Goal: Task Accomplishment & Management: Manage account settings

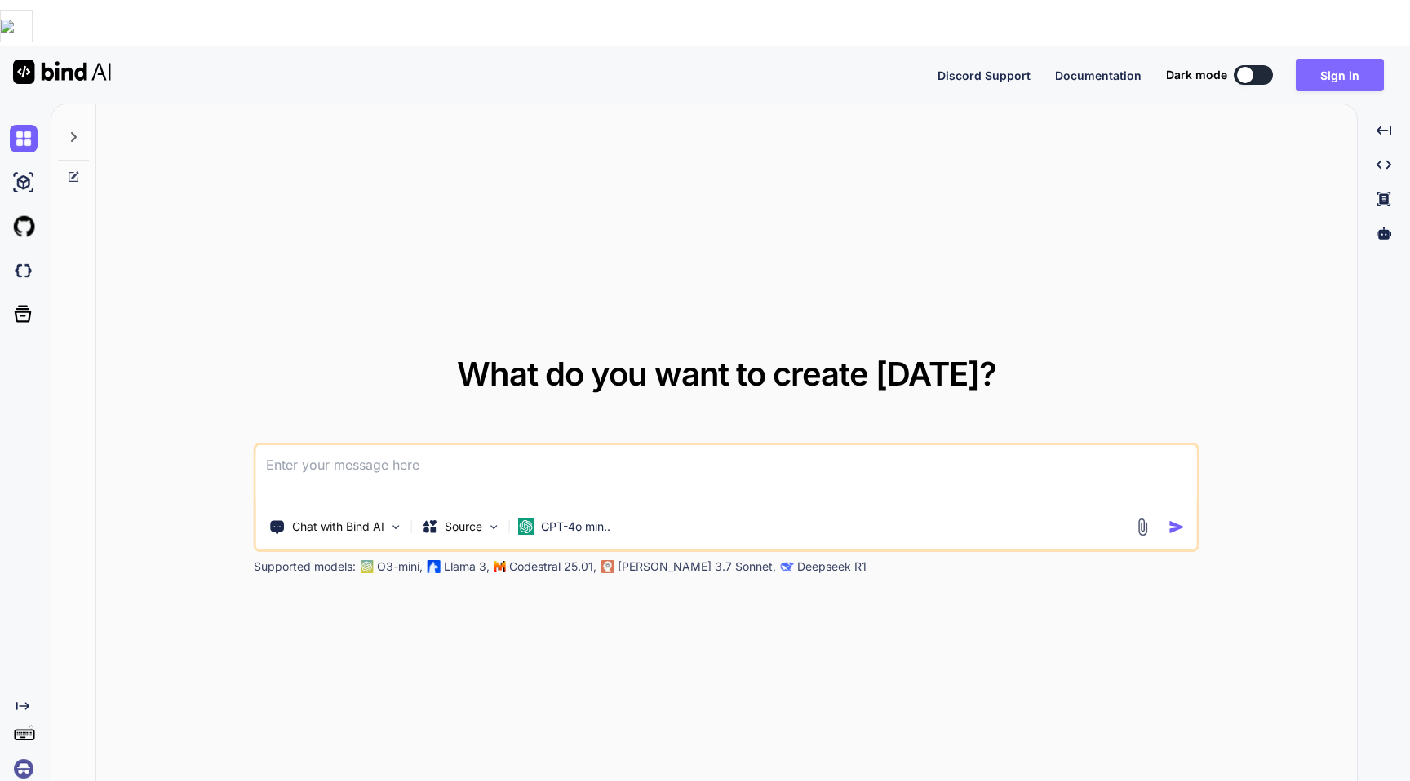
click at [1325, 59] on button "Sign in" at bounding box center [1339, 75] width 88 height 33
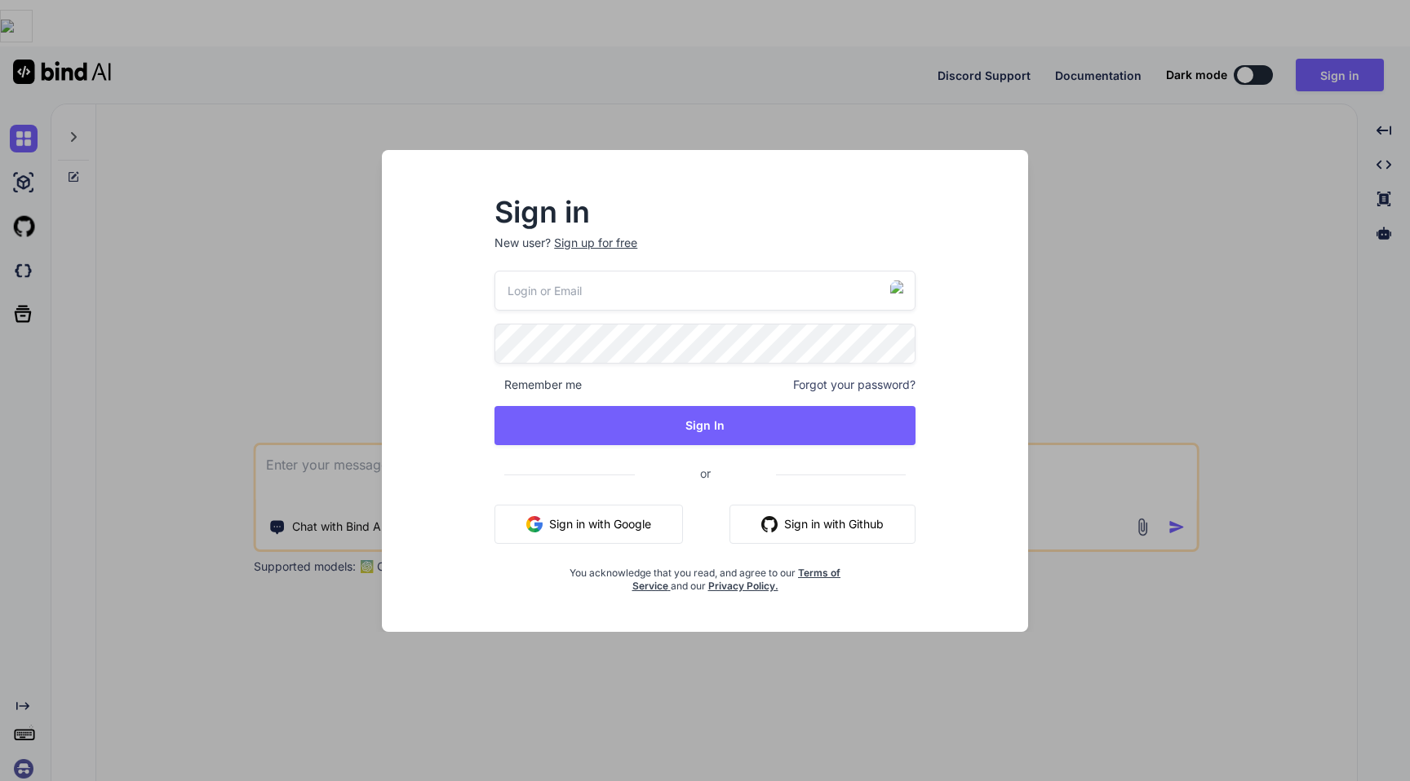
type input "[PERSON_NAME][EMAIL_ADDRESS][DOMAIN_NAME]"
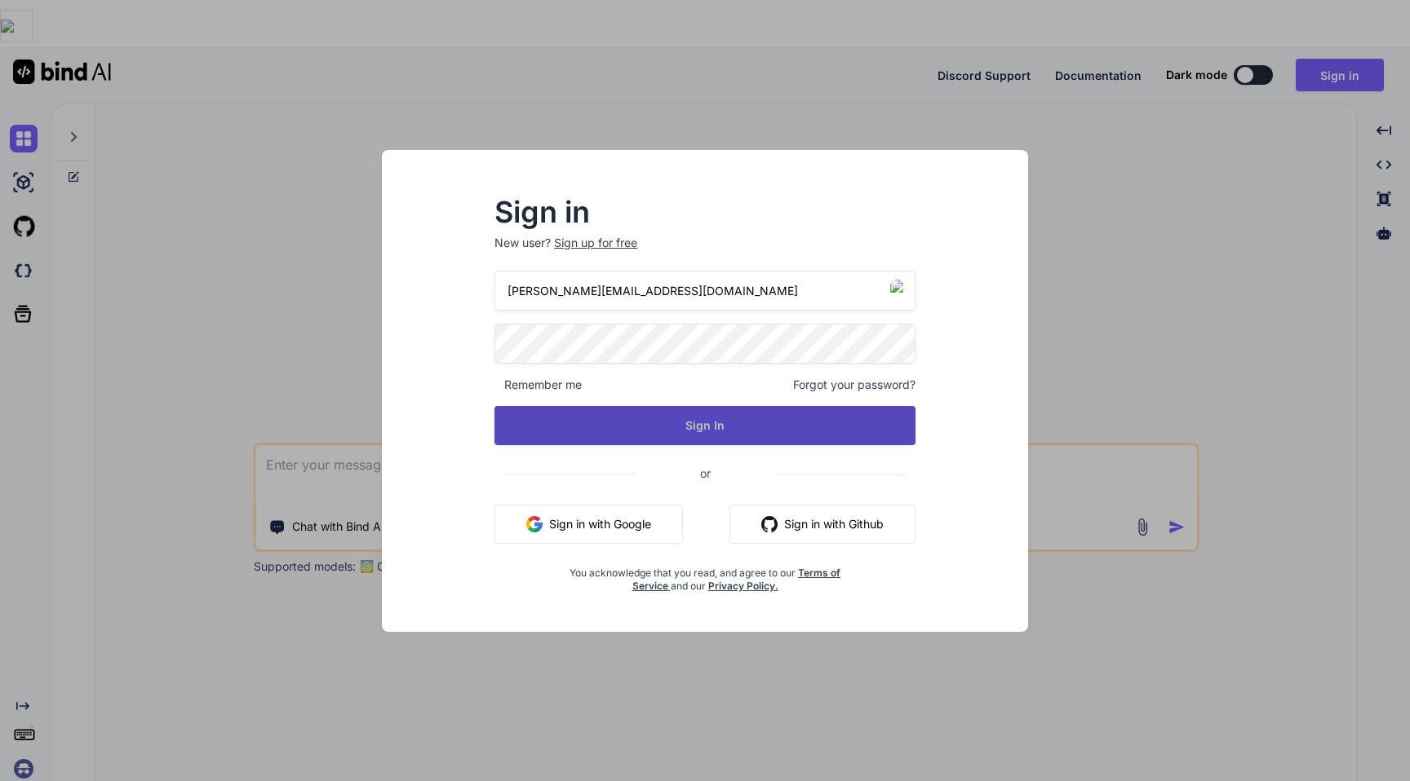
click at [669, 411] on button "Sign In" at bounding box center [704, 425] width 421 height 39
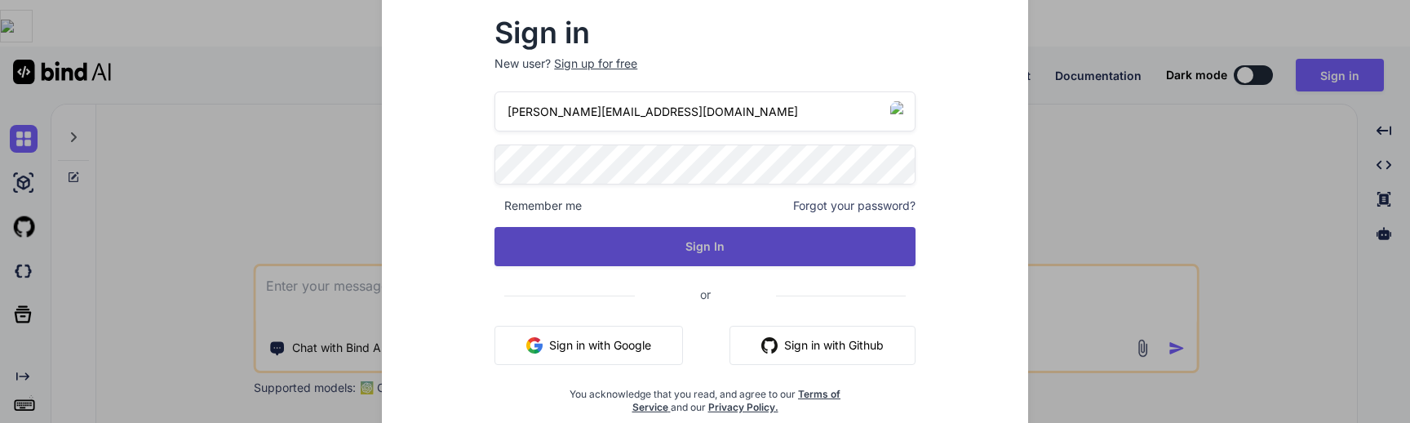
click at [670, 246] on button "Sign In" at bounding box center [704, 246] width 421 height 39
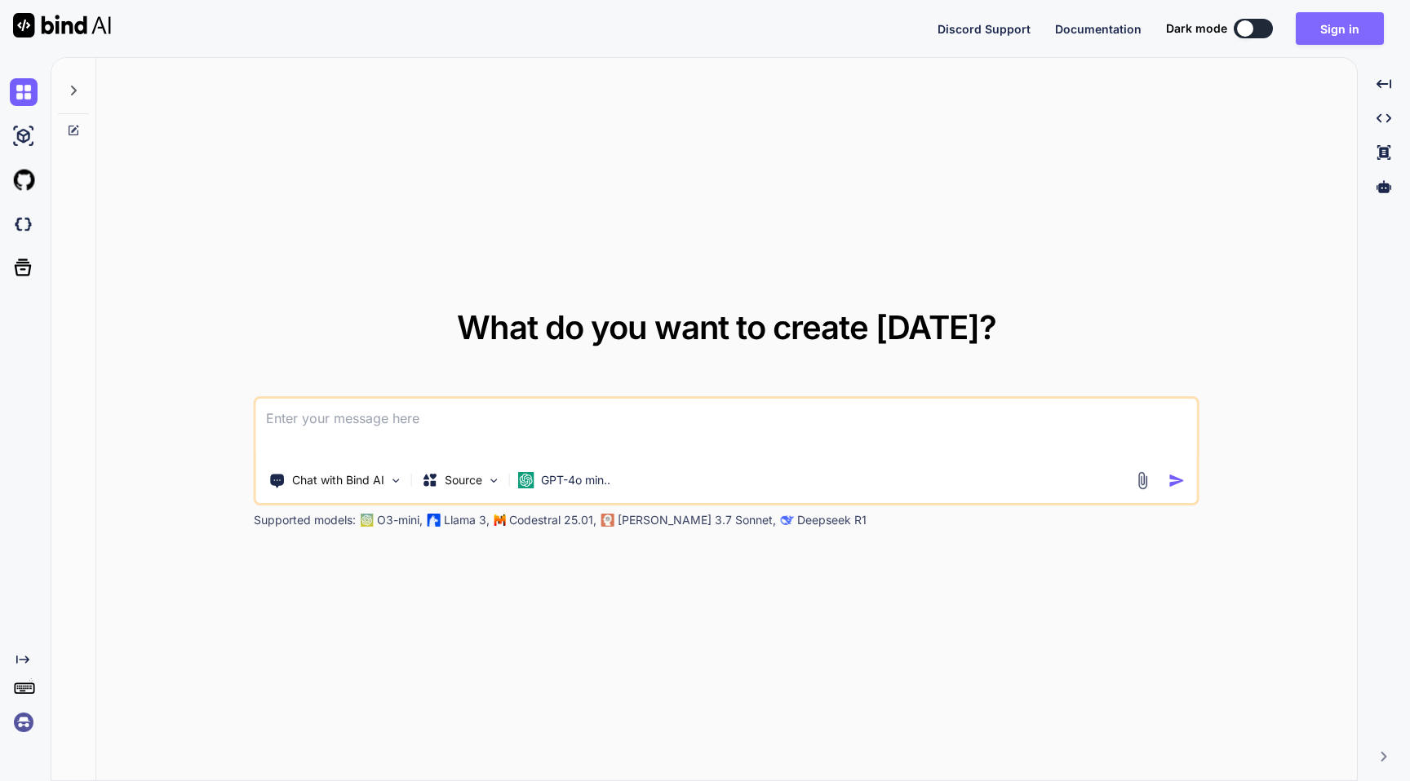
click at [1327, 36] on button "Sign in" at bounding box center [1339, 28] width 88 height 33
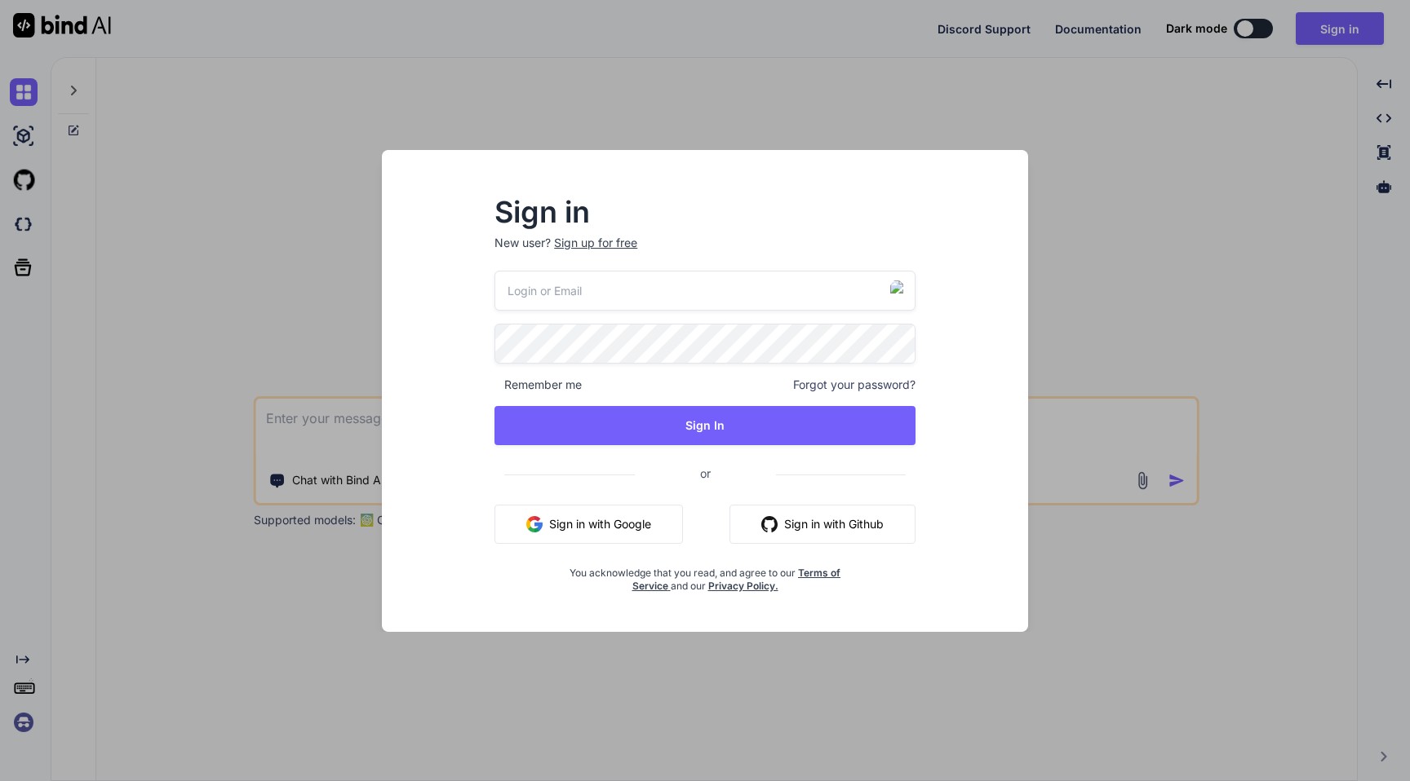
type input "nick-crooks-275@serf.me"
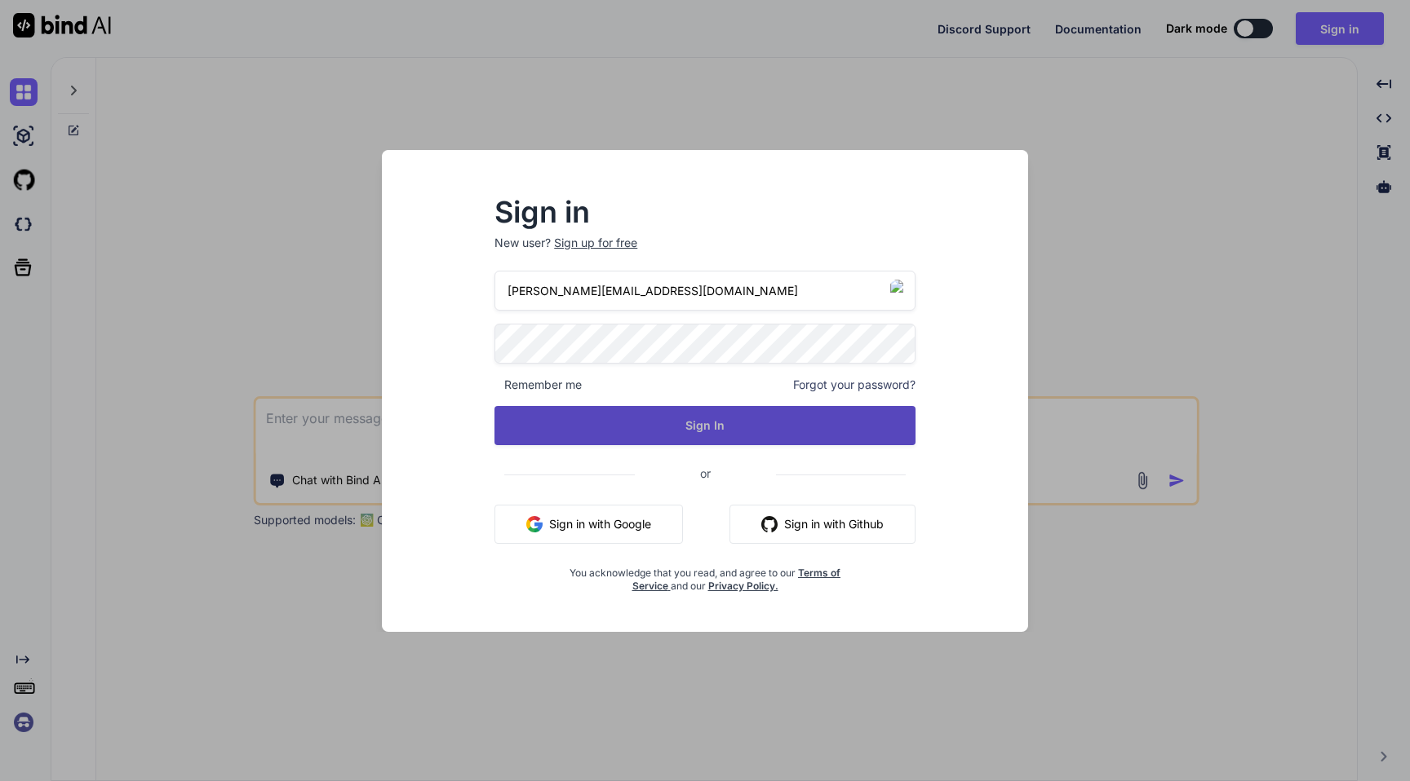
click at [670, 424] on button "Sign In" at bounding box center [704, 425] width 421 height 39
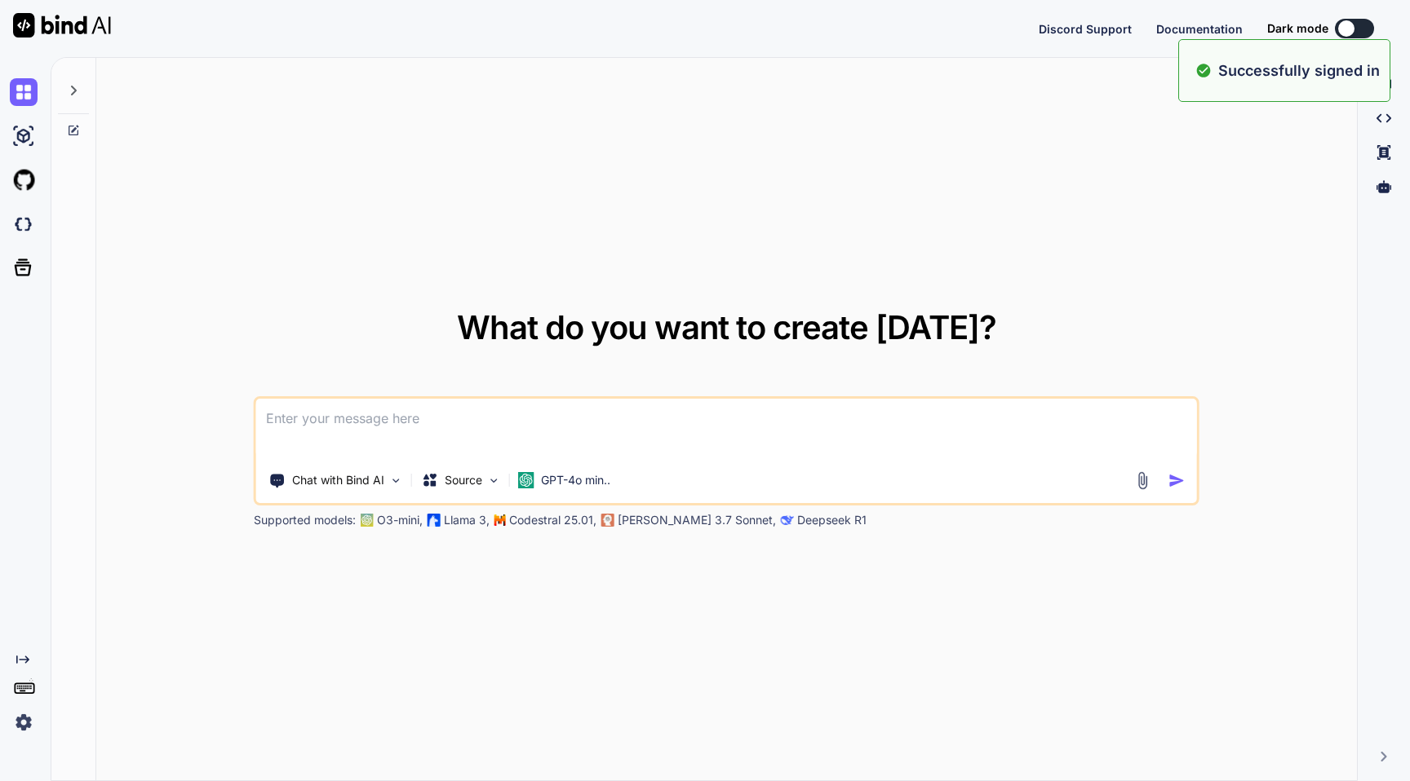
click at [23, 721] on img at bounding box center [24, 723] width 28 height 28
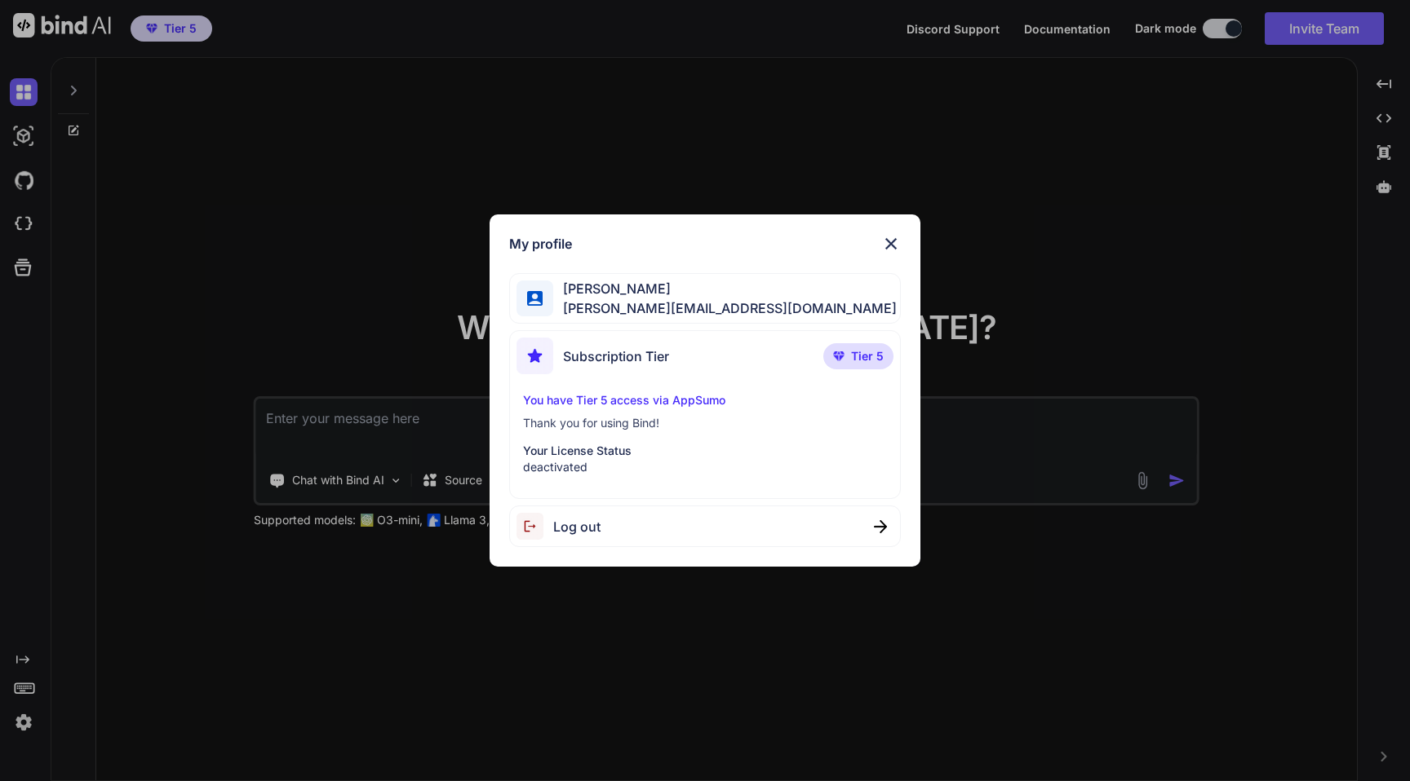
click at [190, 555] on div "My profile Nick Crooks nick-crooks-275@serf.me Subscription Tier Tier 5 You hav…" at bounding box center [705, 390] width 1410 height 781
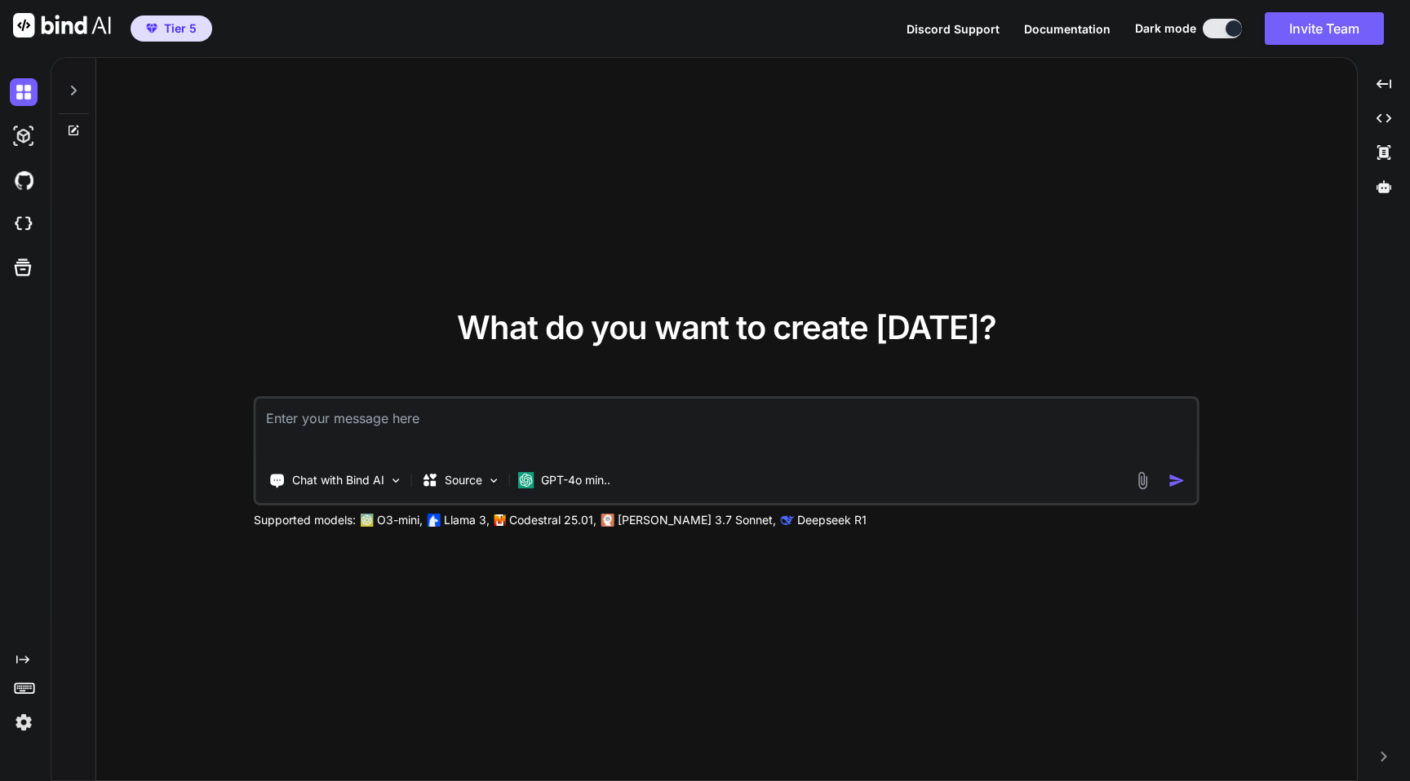
click at [16, 727] on img at bounding box center [24, 723] width 28 height 28
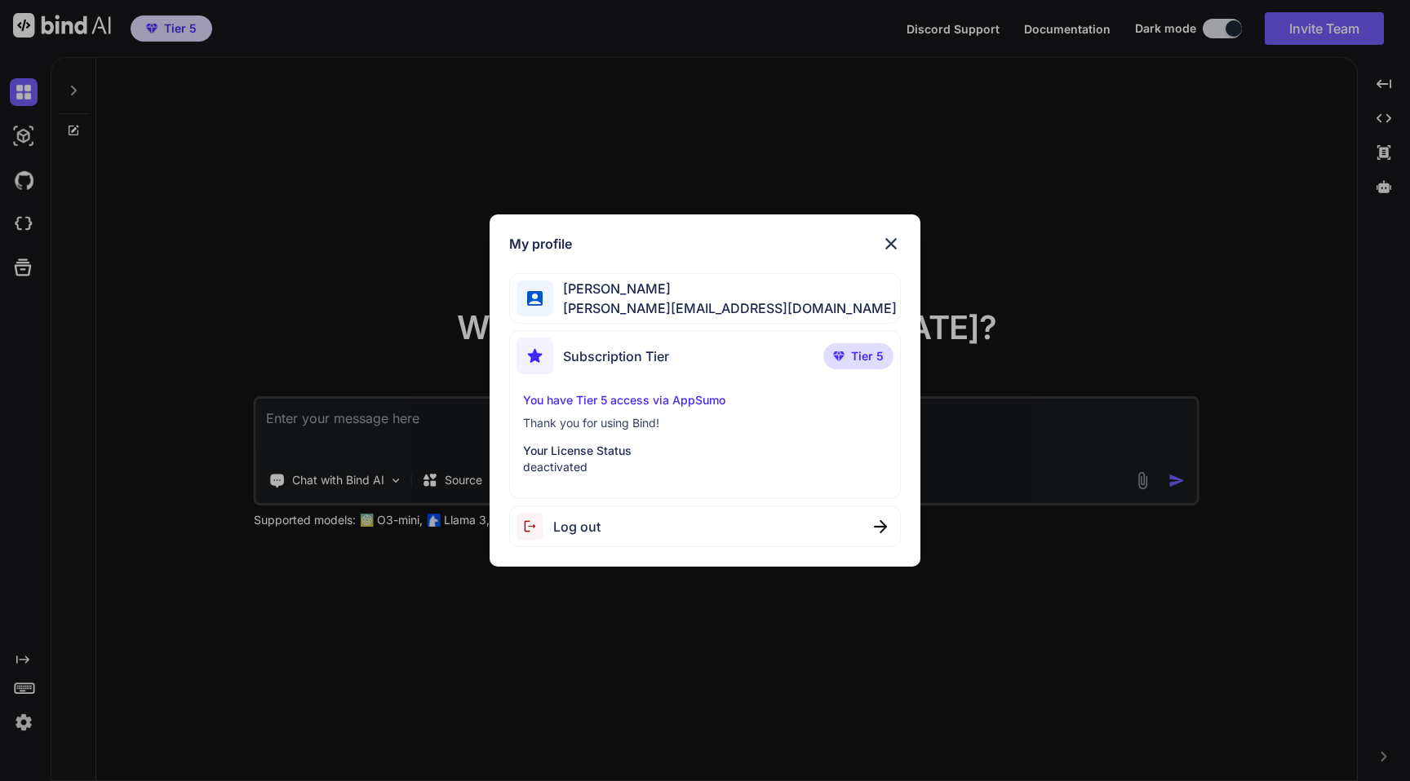
click at [582, 538] on div "Log out" at bounding box center [558, 526] width 84 height 27
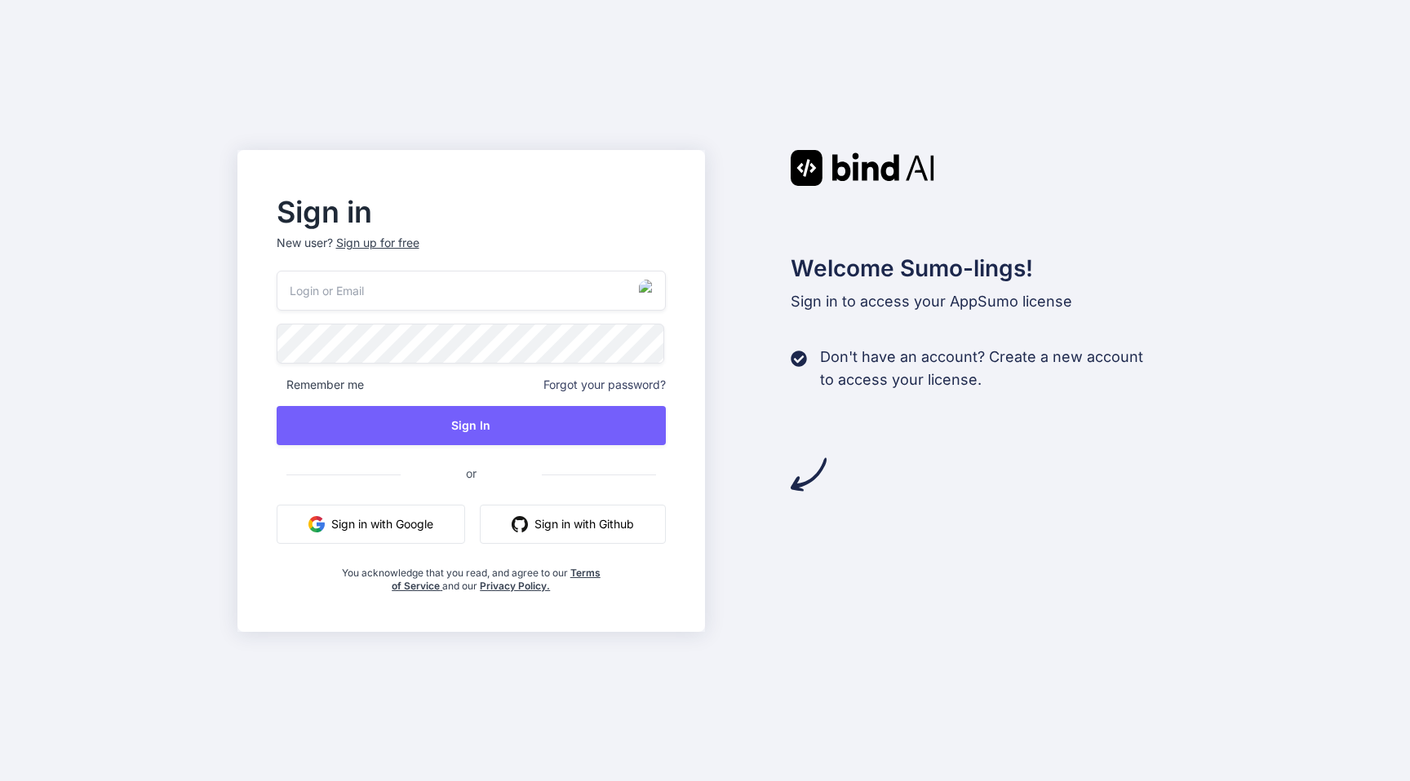
type input "[PERSON_NAME][EMAIL_ADDRESS][DOMAIN_NAME]"
click at [682, 397] on div "Sign in New user? Sign up for free nick-crooks-275@serf.me Remember me Forgot y…" at bounding box center [471, 396] width 442 height 394
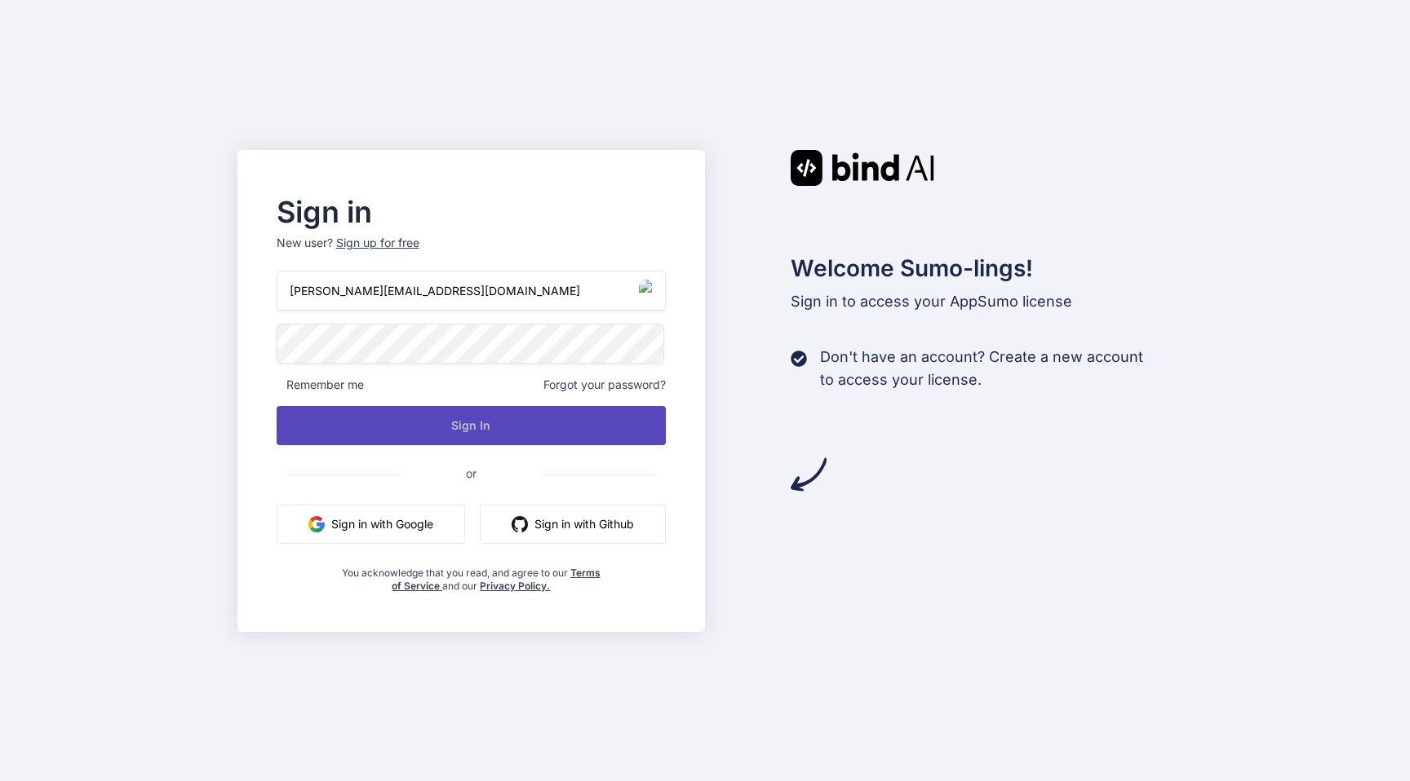
click at [457, 432] on button "Sign In" at bounding box center [472, 425] width 390 height 39
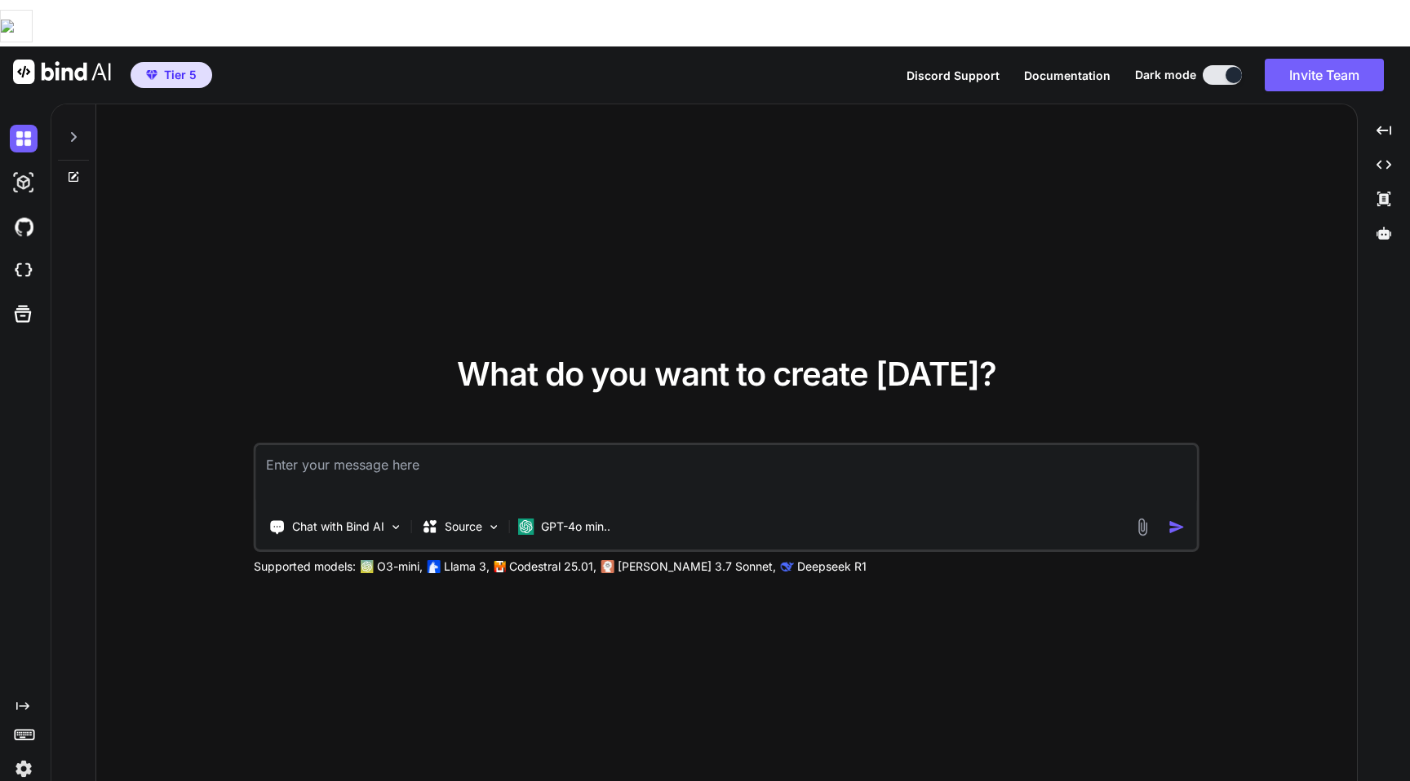
click at [18, 755] on img at bounding box center [24, 769] width 28 height 28
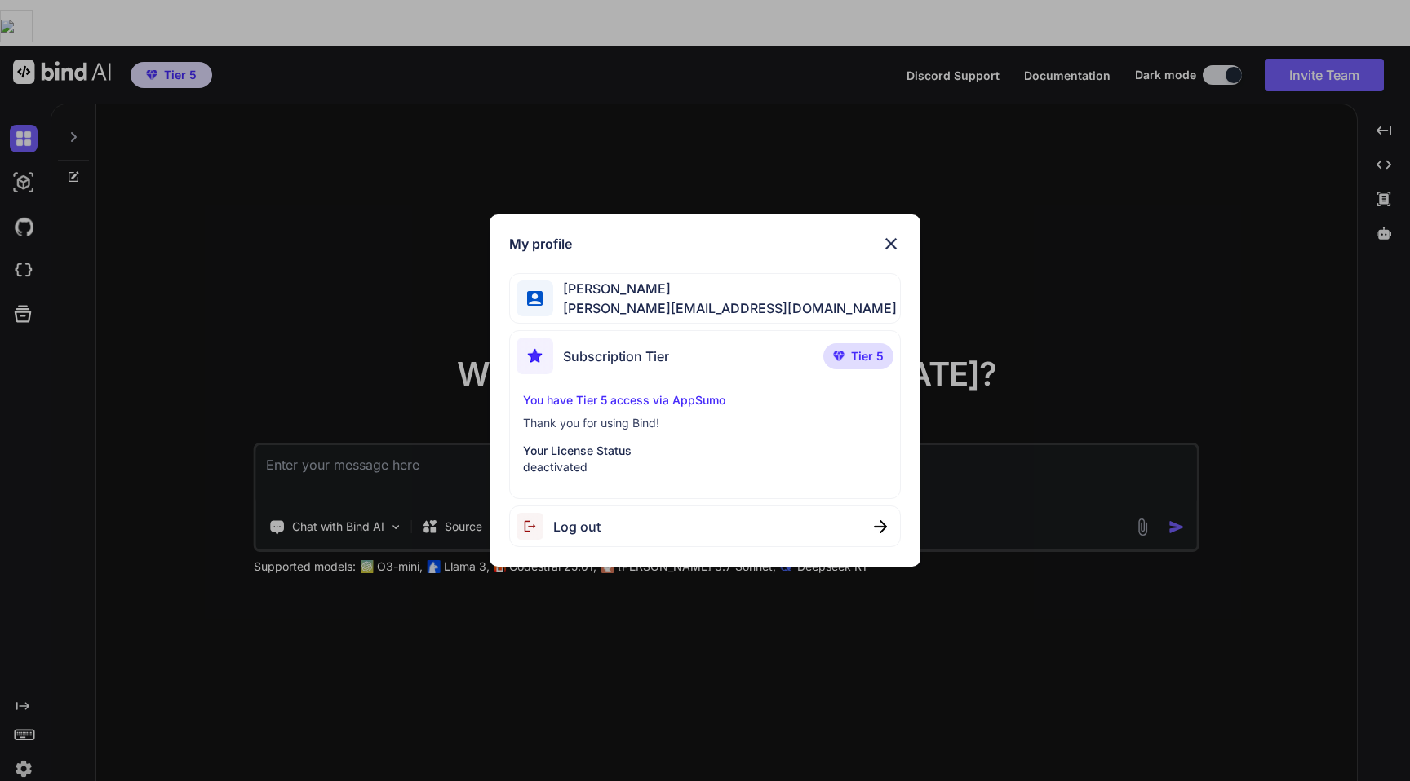
click at [893, 238] on img at bounding box center [891, 244] width 20 height 20
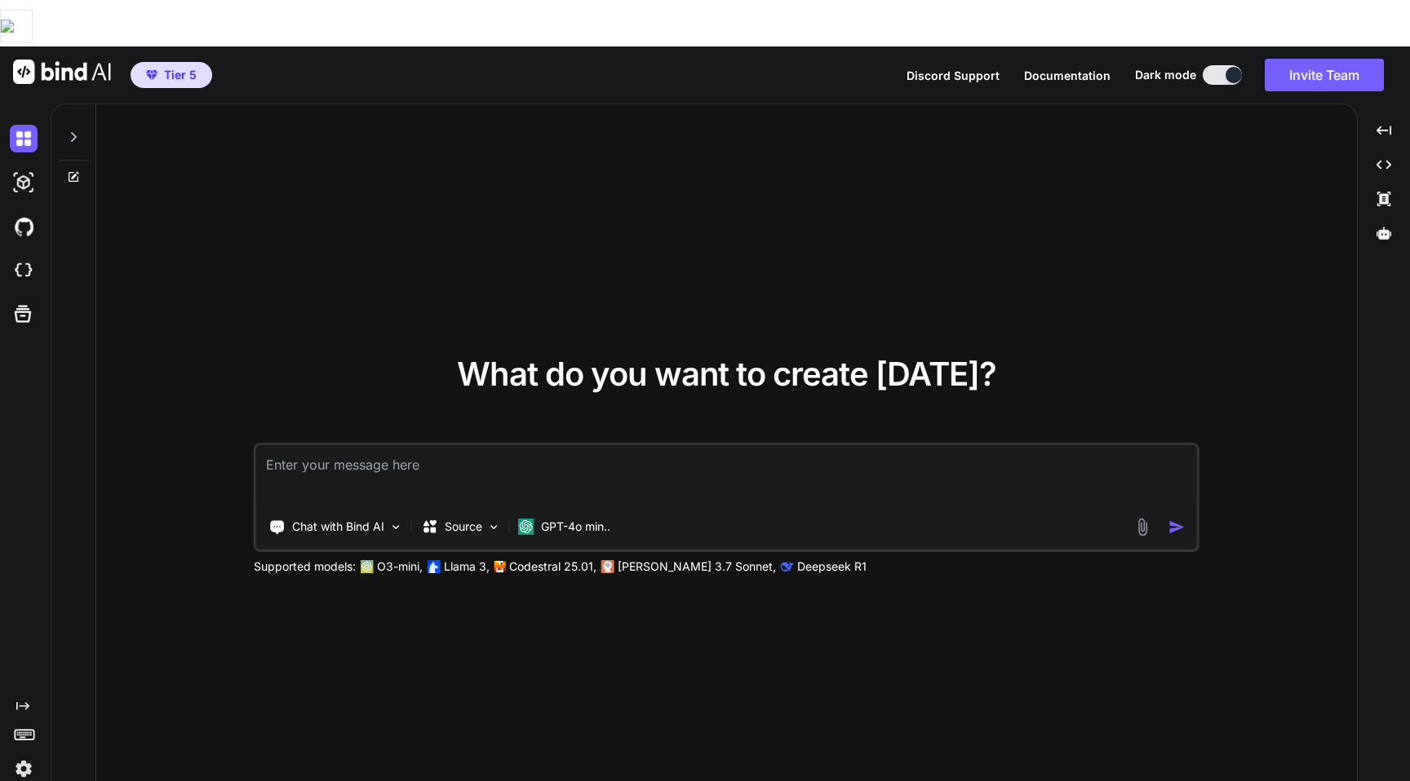
click at [28, 755] on img at bounding box center [24, 769] width 28 height 28
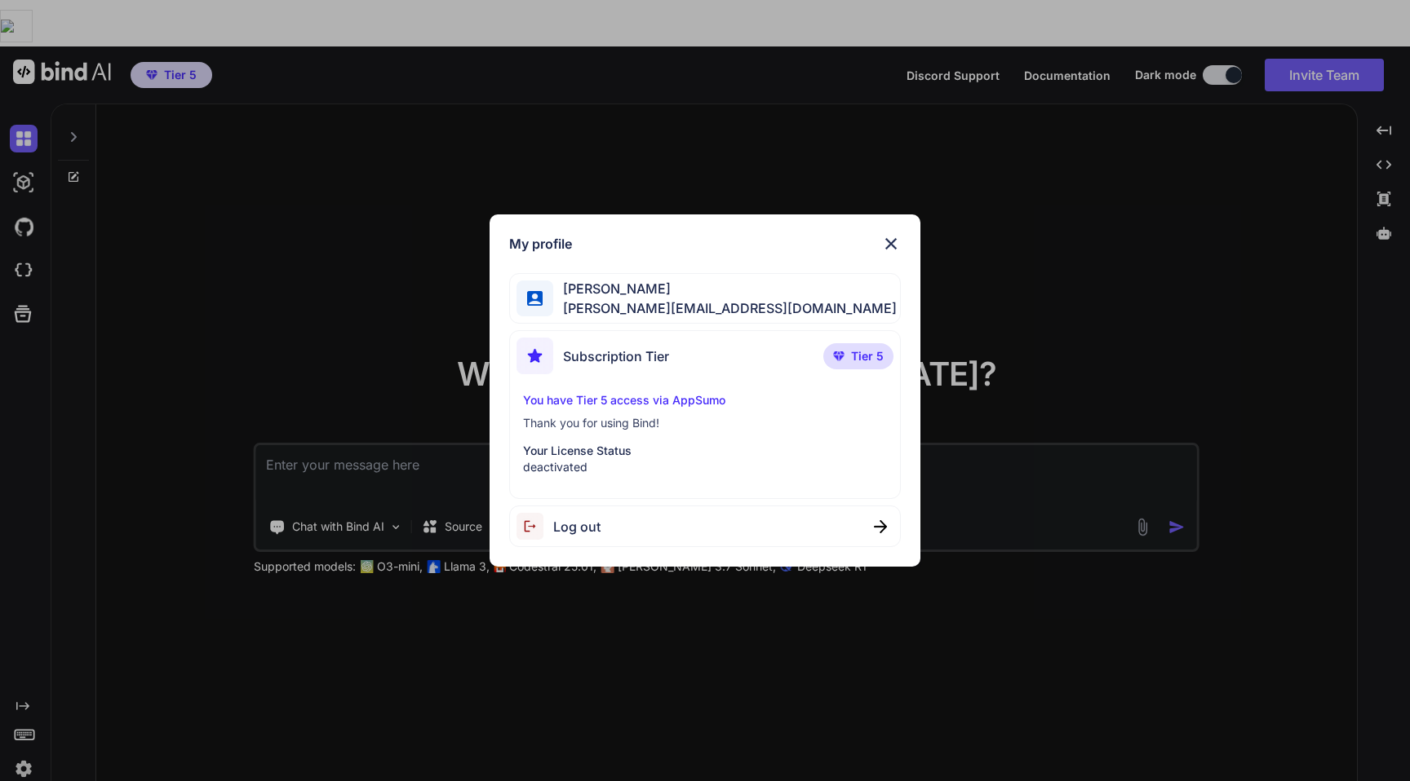
click at [606, 540] on div "Log out" at bounding box center [705, 527] width 392 height 42
